Goal: Navigation & Orientation: Go to known website

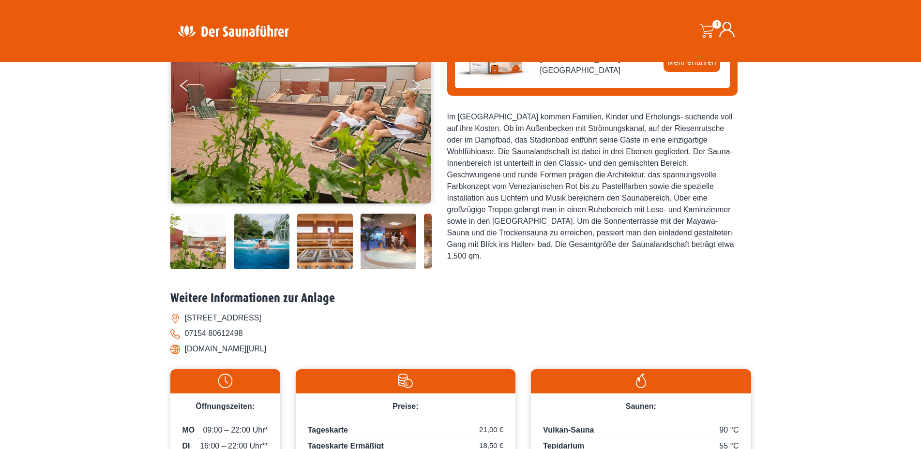
scroll to position [49, 0]
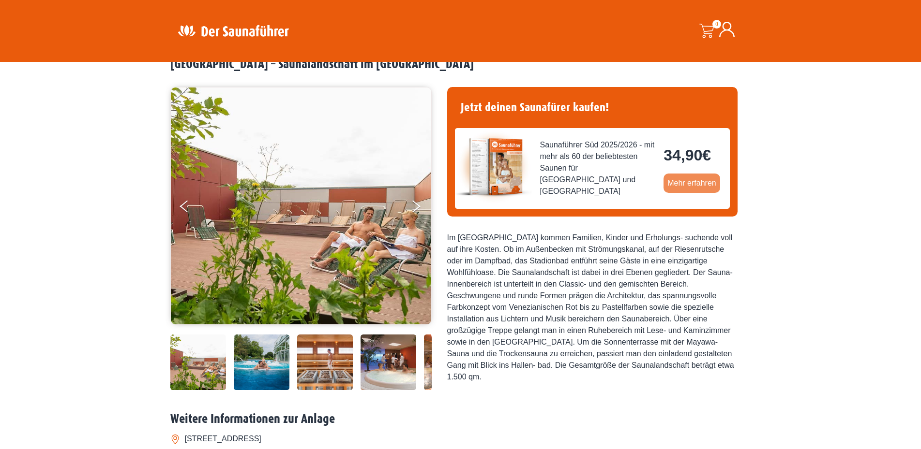
click at [686, 182] on link "Mehr erfahren" at bounding box center [691, 183] width 57 height 19
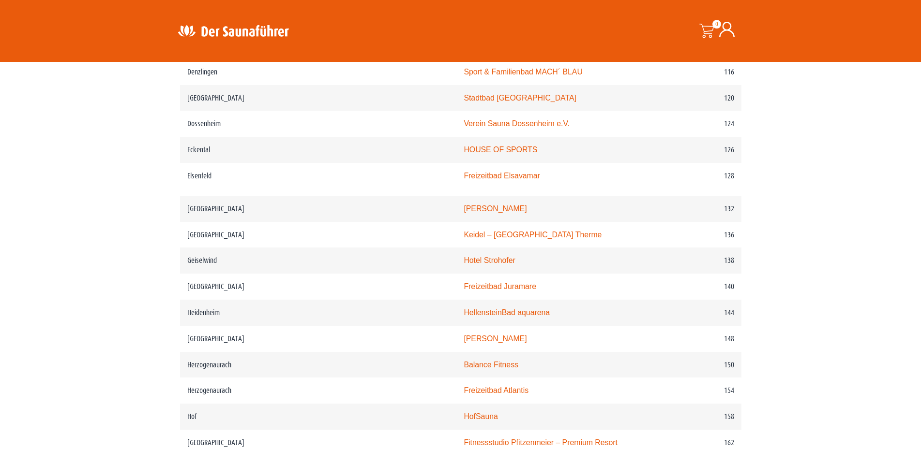
scroll to position [1145, 0]
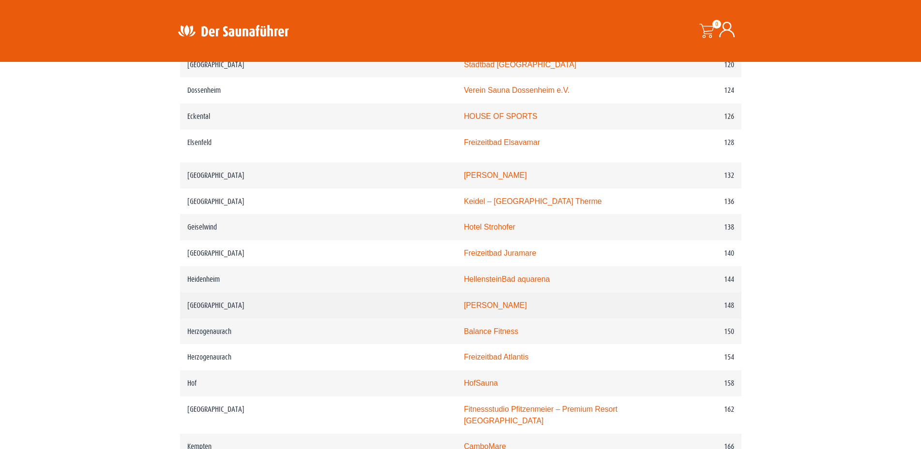
click at [463, 310] on link "PASCHA HAMAM" at bounding box center [494, 305] width 63 height 8
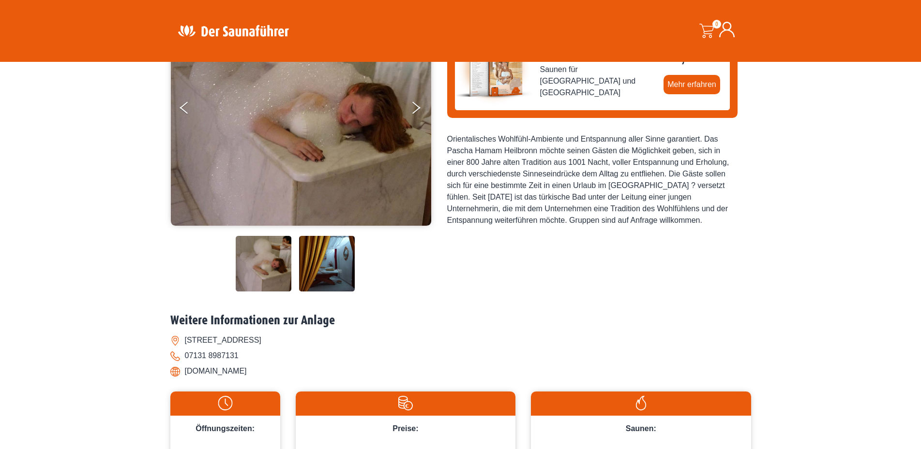
scroll to position [296, 0]
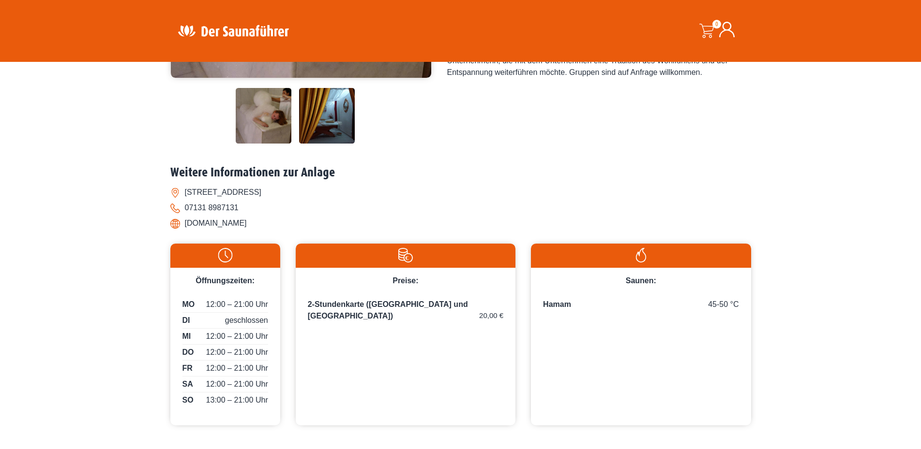
click at [176, 224] on li "[DOMAIN_NAME]" at bounding box center [460, 223] width 580 height 15
drag, startPoint x: 185, startPoint y: 223, endPoint x: 328, endPoint y: 227, distance: 143.3
click at [328, 227] on li "[DOMAIN_NAME]" at bounding box center [460, 223] width 580 height 15
